Goal: Book appointment/travel/reservation

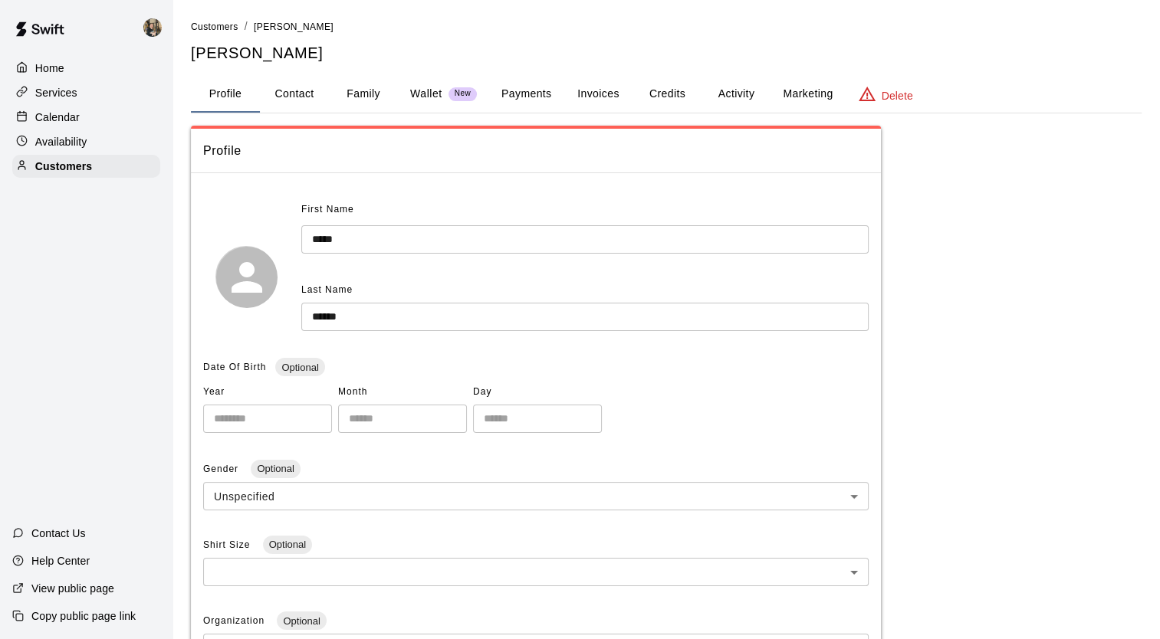
click at [67, 116] on p "Calendar" at bounding box center [57, 117] width 44 height 15
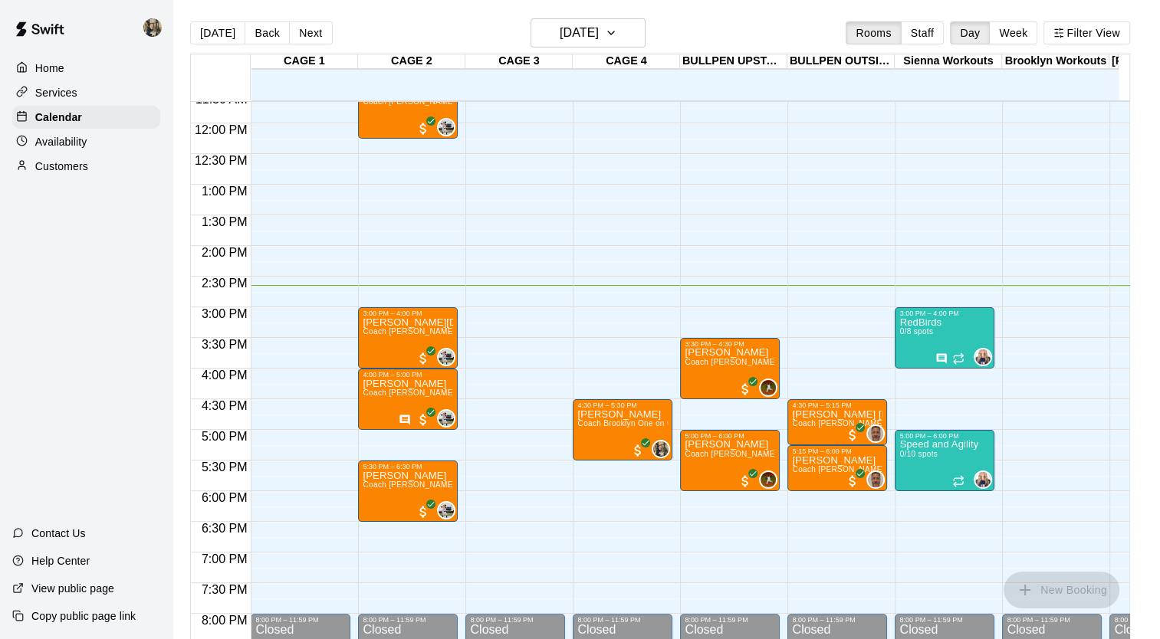
scroll to position [720, 0]
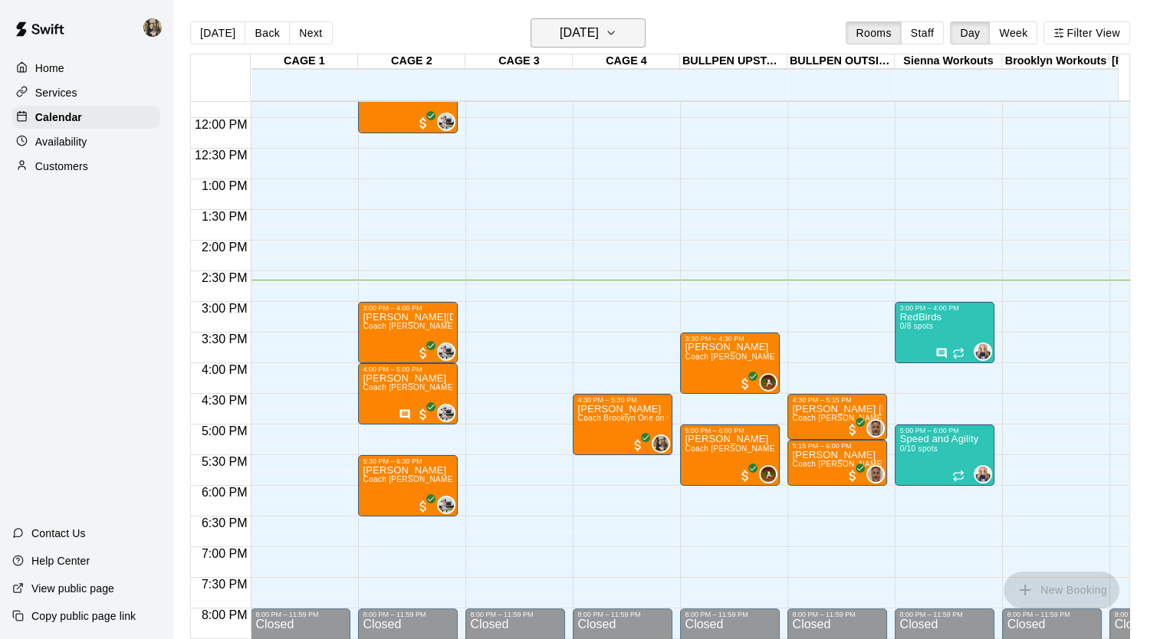
click at [570, 35] on h6 "[DATE]" at bounding box center [579, 32] width 39 height 21
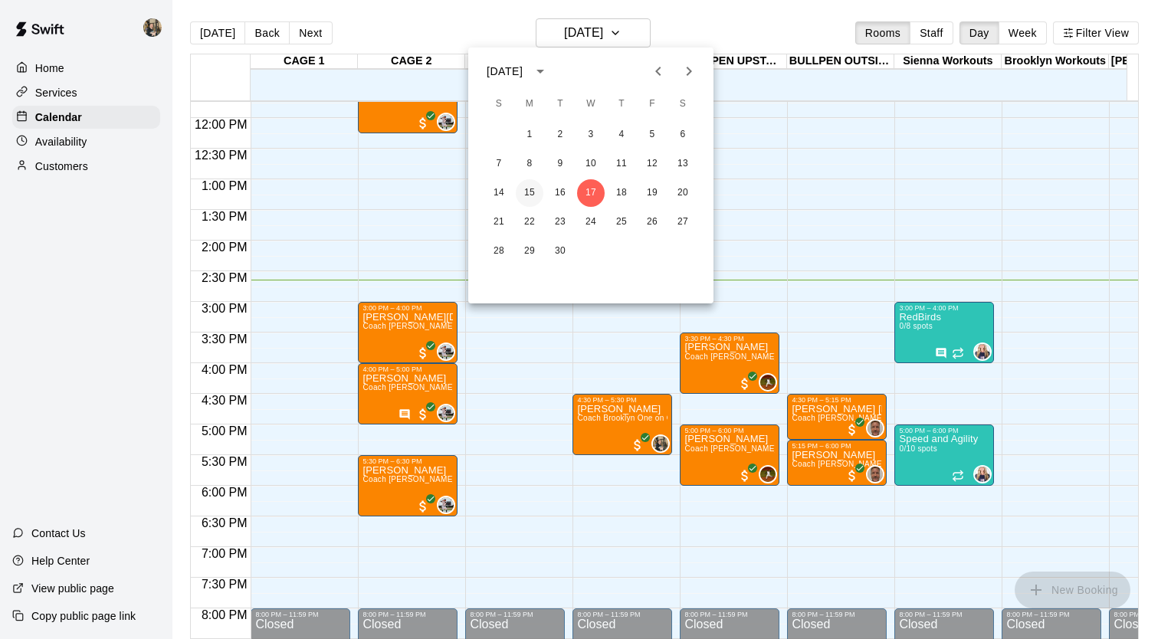
click at [529, 195] on button "15" at bounding box center [530, 193] width 28 height 28
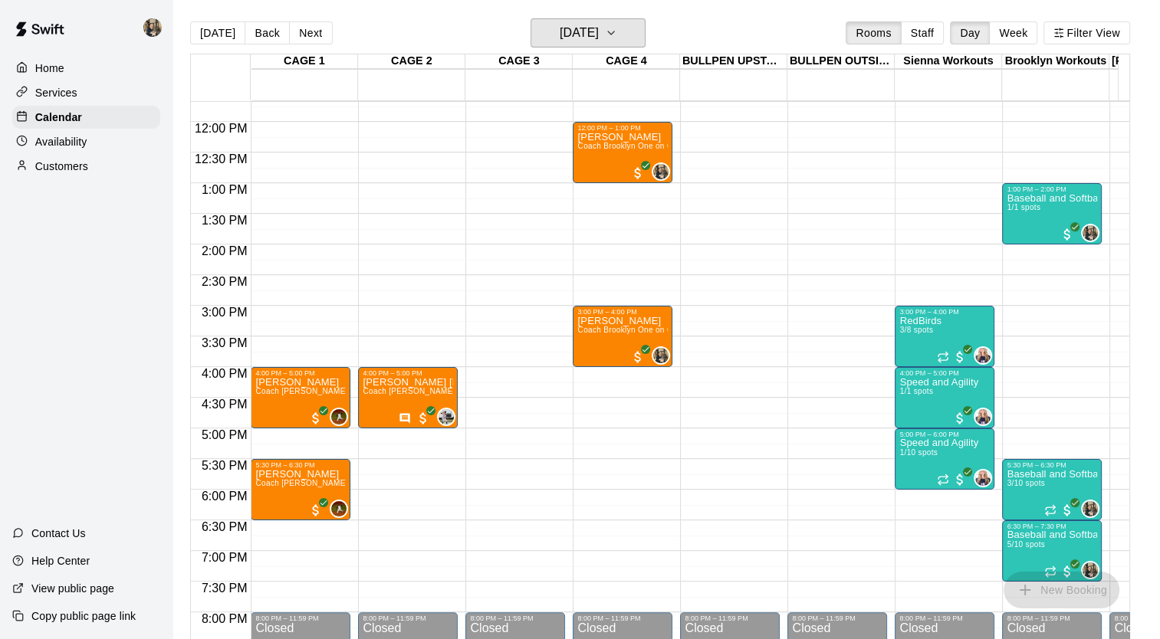
scroll to position [736, 0]
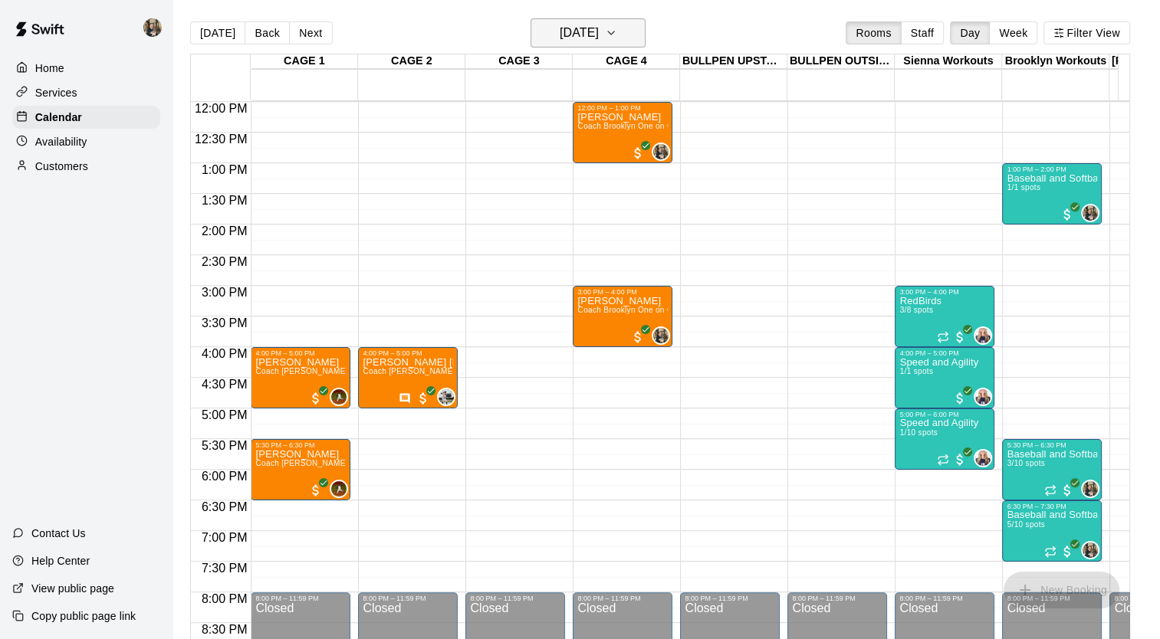
click at [624, 21] on button "Monday Sep 15" at bounding box center [588, 32] width 115 height 29
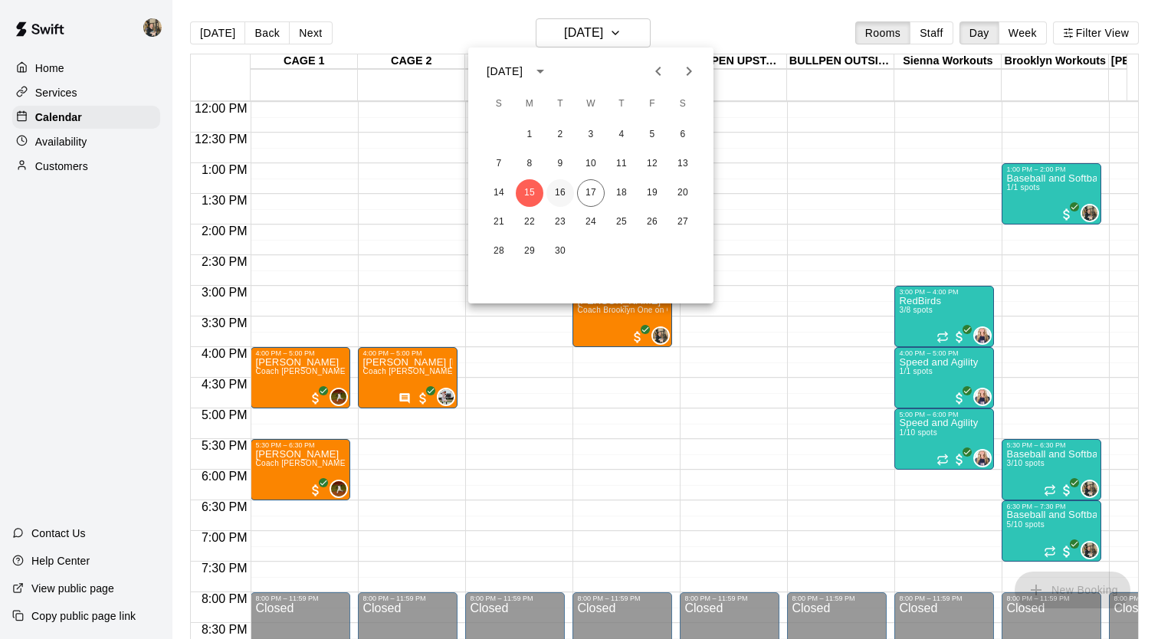
click at [557, 185] on button "16" at bounding box center [561, 193] width 28 height 28
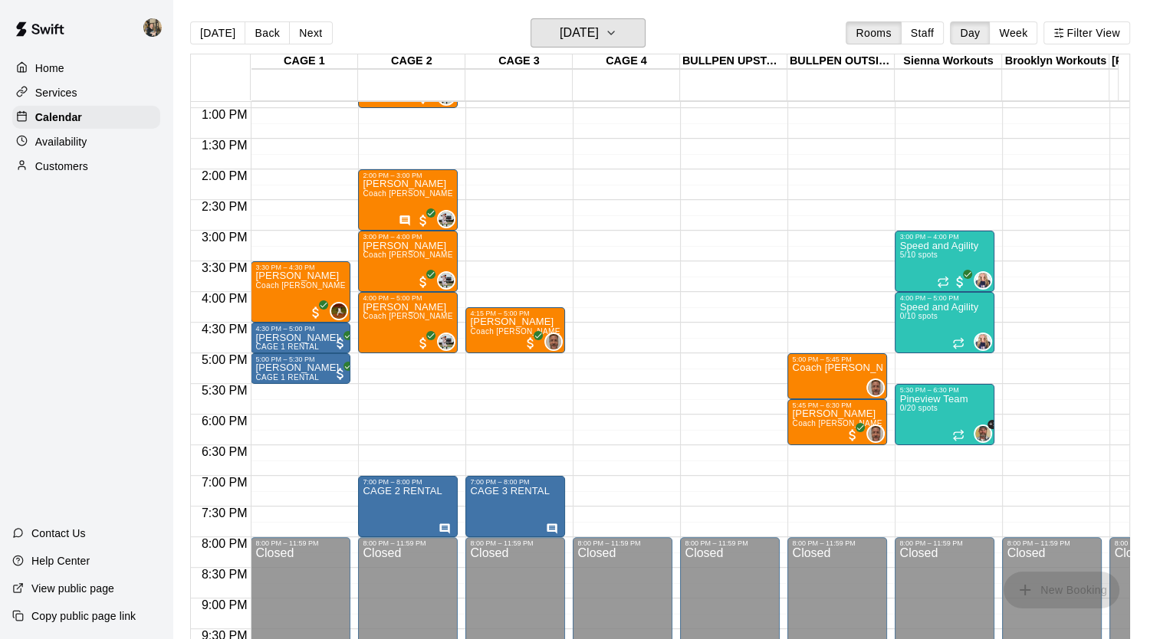
scroll to position [791, 0]
click at [619, 302] on div "12:00 AM – 8:00 AM Closed 8:00 PM – 11:59 PM Closed" at bounding box center [623, 47] width 100 height 1472
click at [591, 37] on h6 "Tuesday Sep 16" at bounding box center [579, 32] width 39 height 21
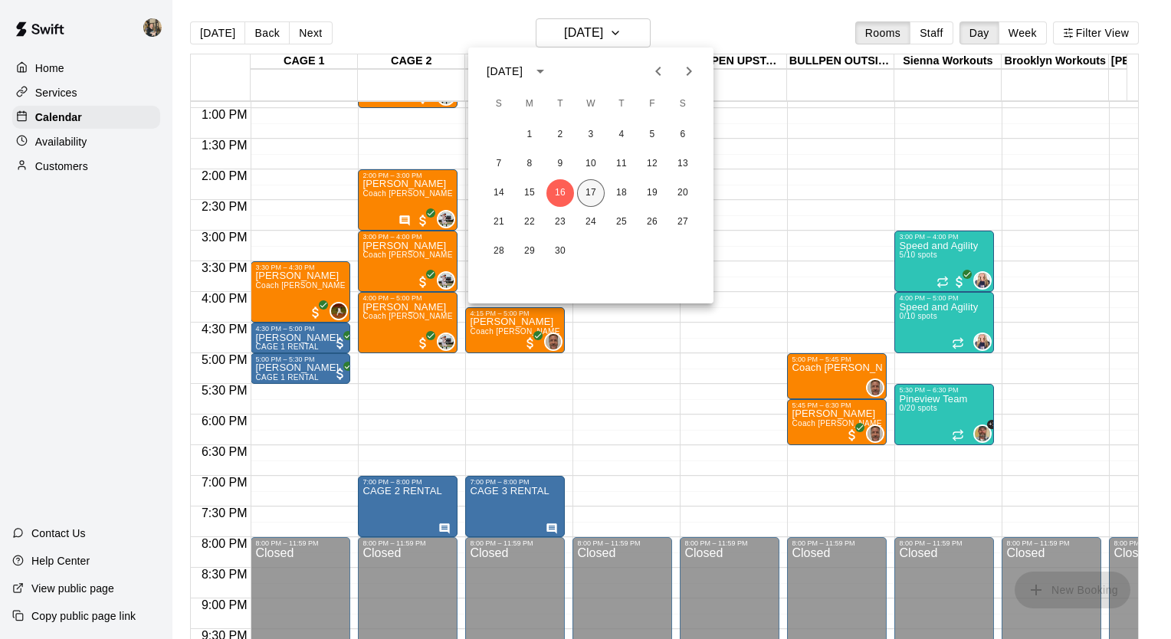
click at [591, 195] on button "17" at bounding box center [591, 193] width 28 height 28
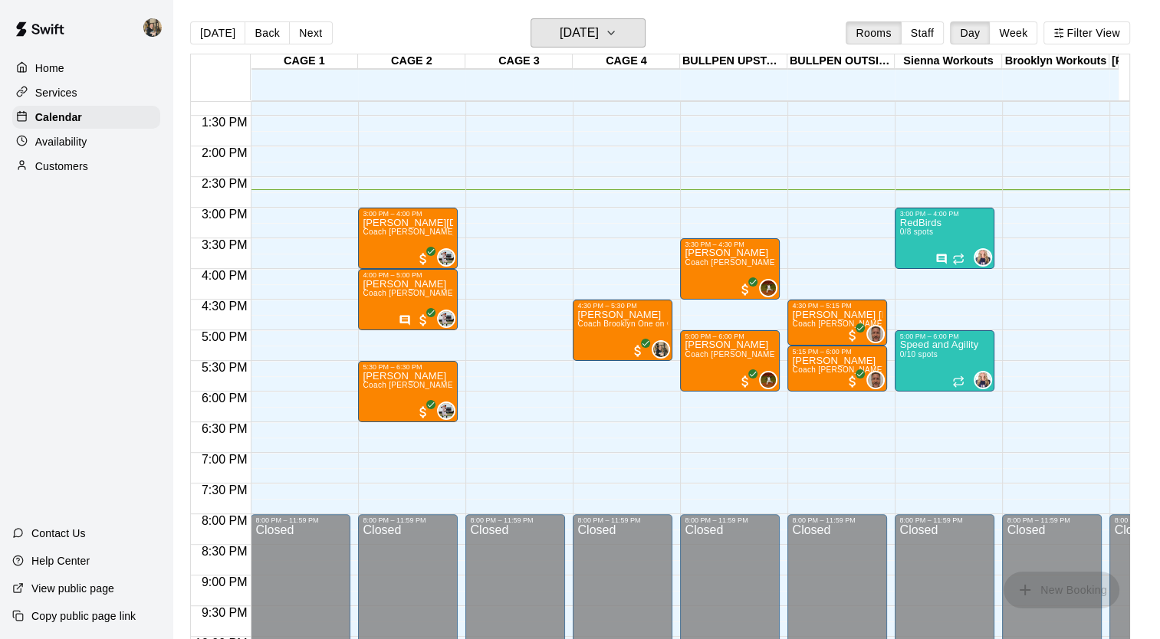
scroll to position [815, 0]
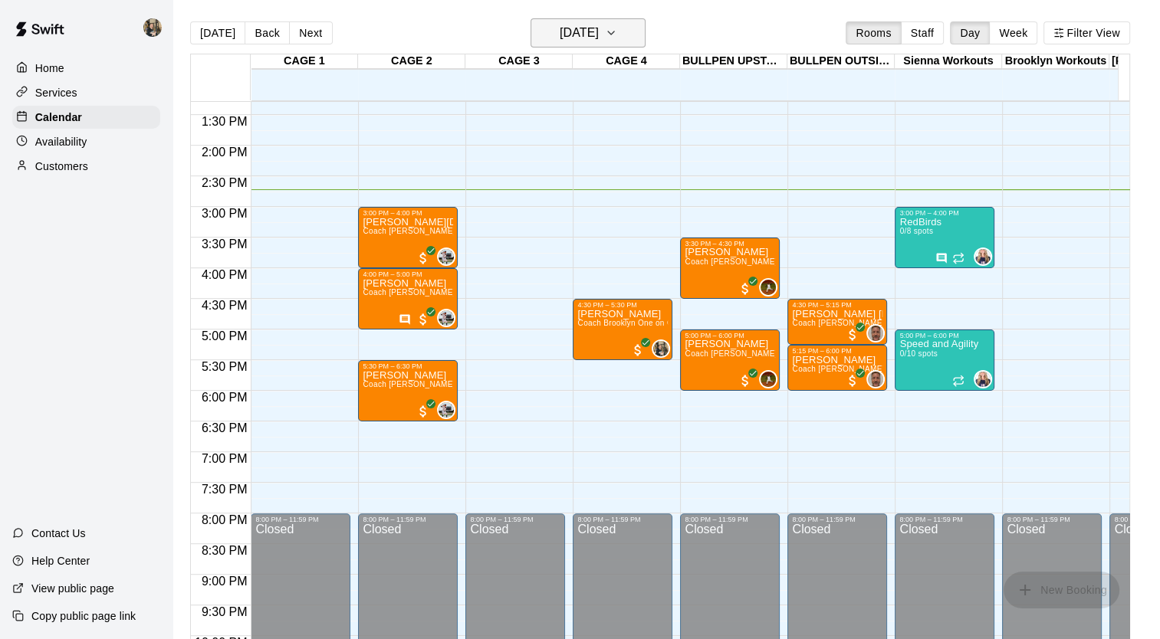
click at [617, 27] on icon "button" at bounding box center [611, 33] width 12 height 18
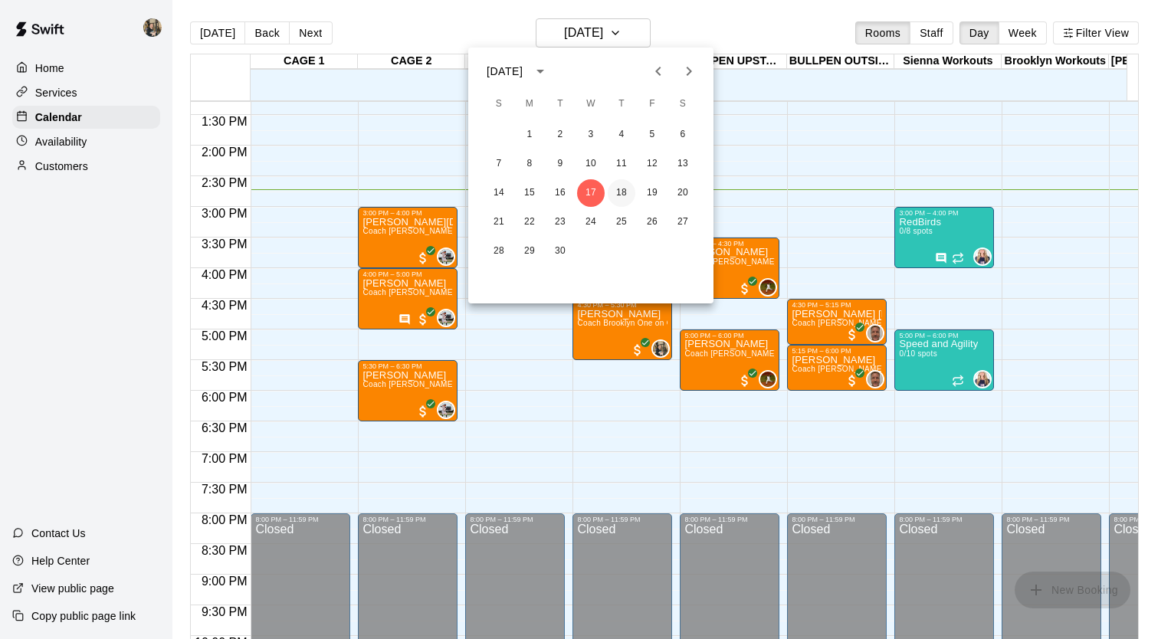
click at [620, 194] on button "18" at bounding box center [622, 193] width 28 height 28
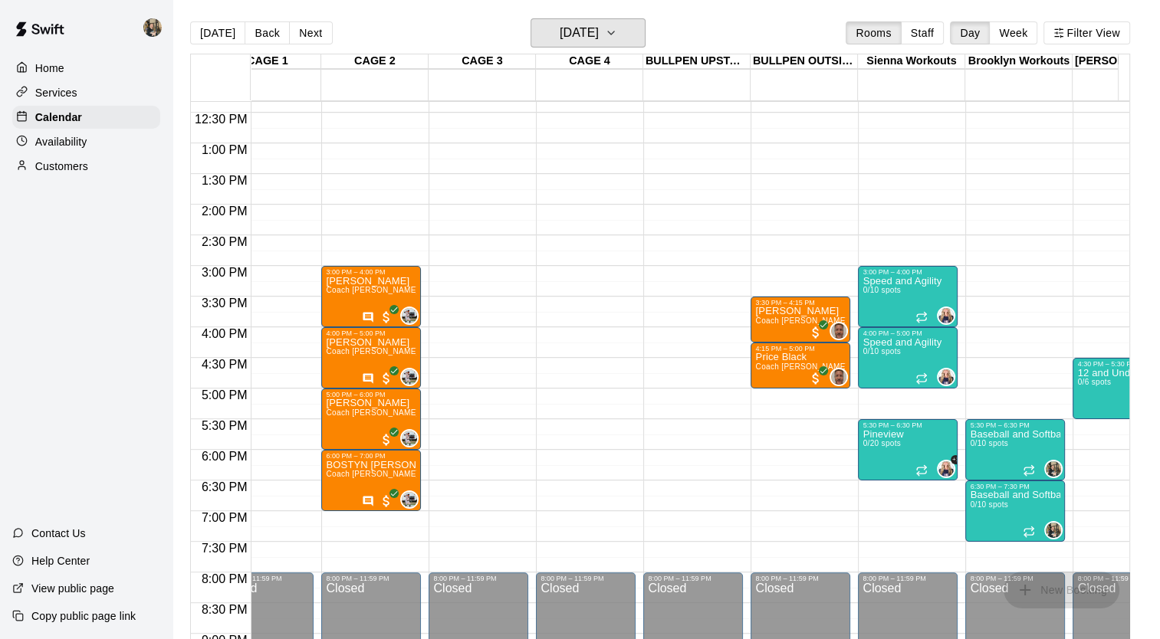
scroll to position [0, 37]
click at [599, 37] on h6 "Thursday Sep 18" at bounding box center [579, 32] width 39 height 21
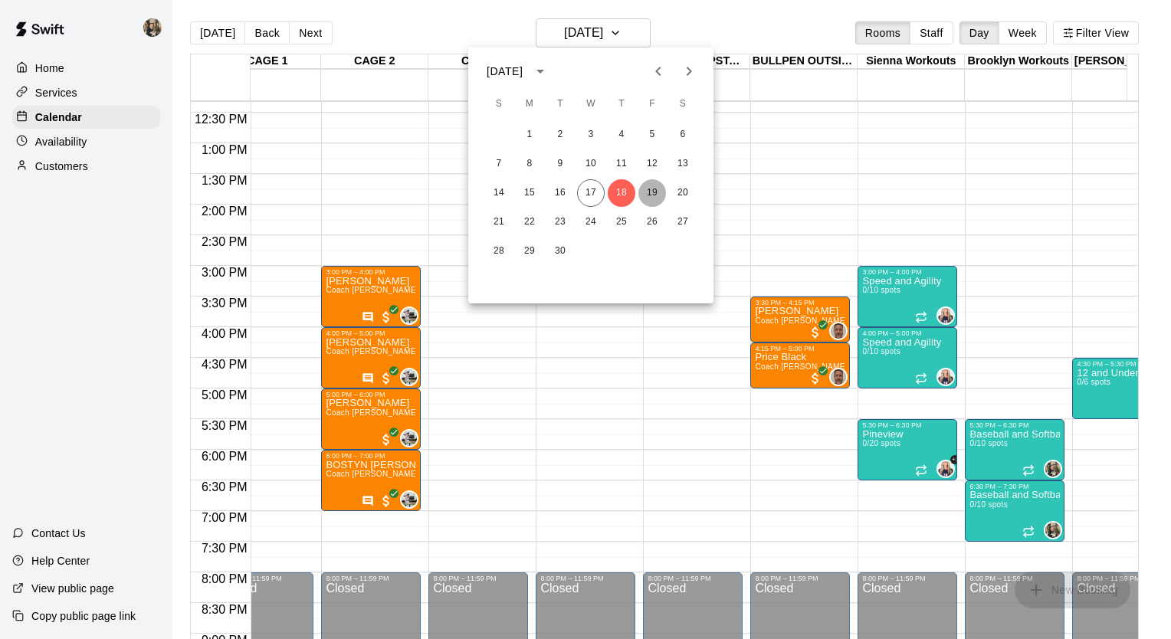
click at [655, 197] on button "19" at bounding box center [653, 193] width 28 height 28
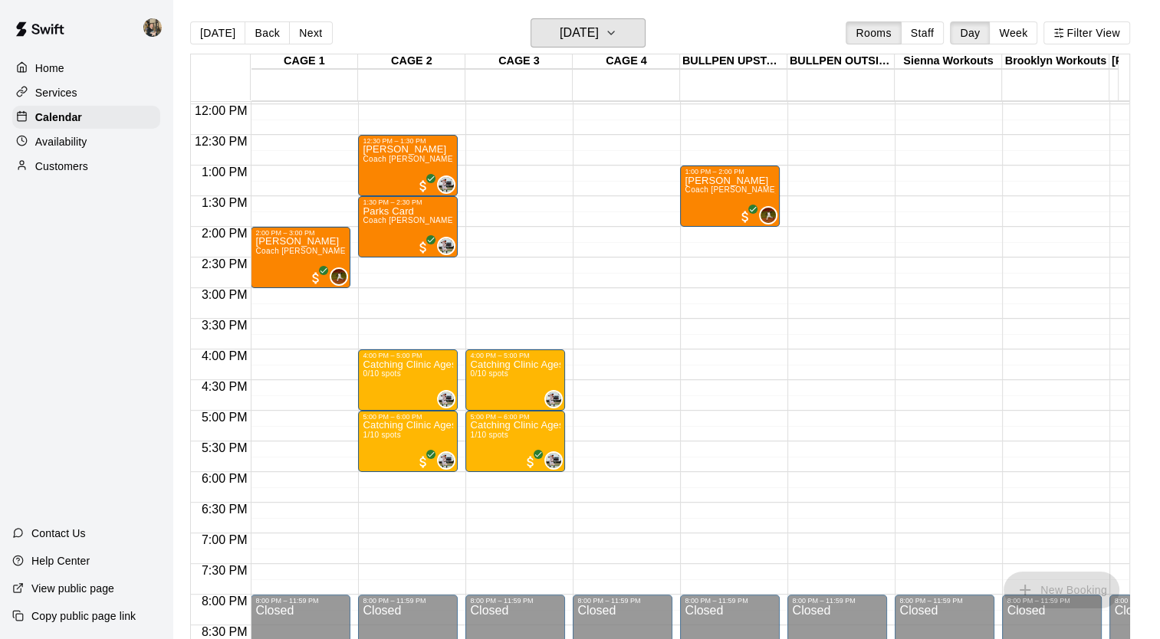
scroll to position [700, 0]
